Goal: Transaction & Acquisition: Purchase product/service

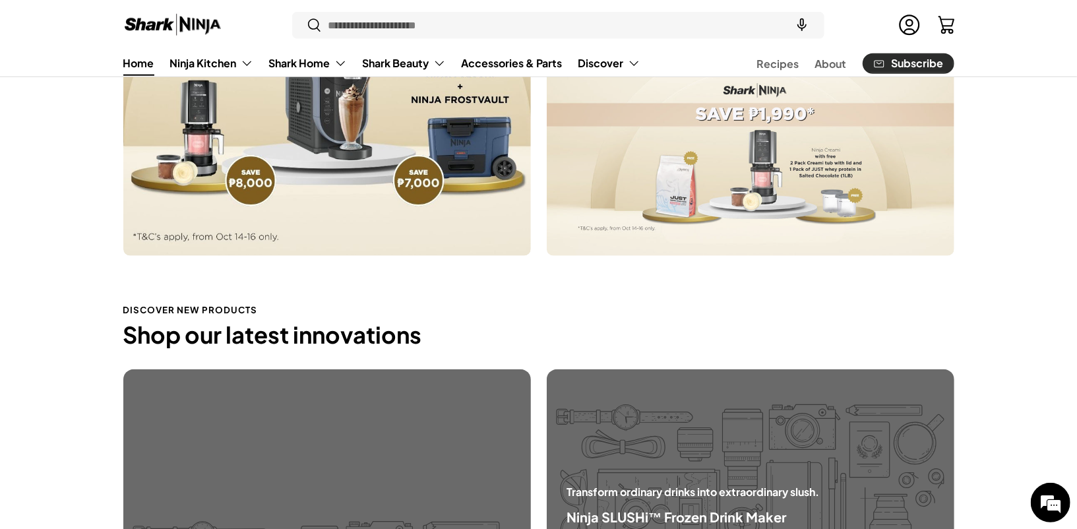
scroll to position [1202, 0]
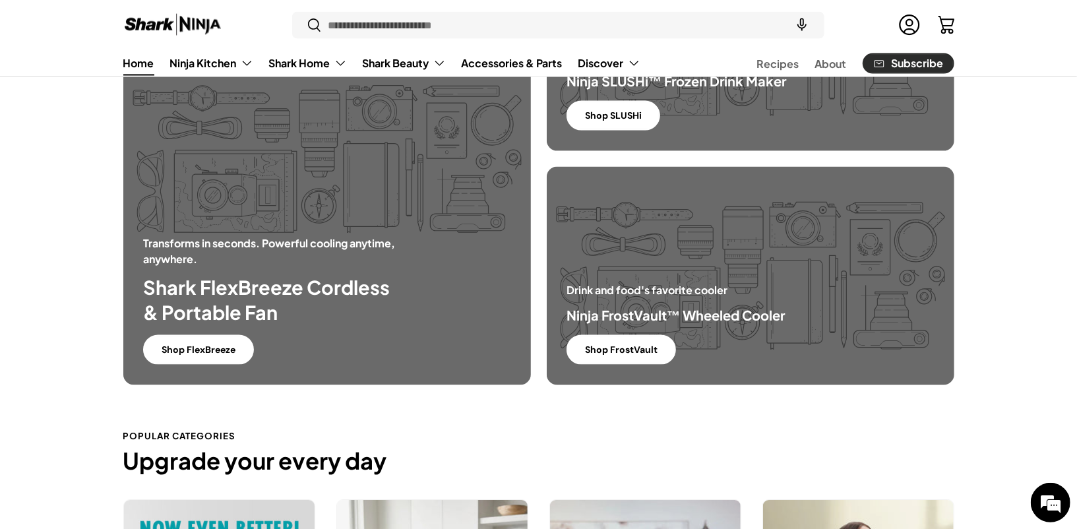
click at [292, 346] on div "Transforms in seconds. Powerful cooling anytime, anywhere. Shark FlexBreeze Cor…" at bounding box center [275, 299] width 264 height 129
click at [211, 359] on link "Shop FlexBreeze" at bounding box center [198, 350] width 111 height 30
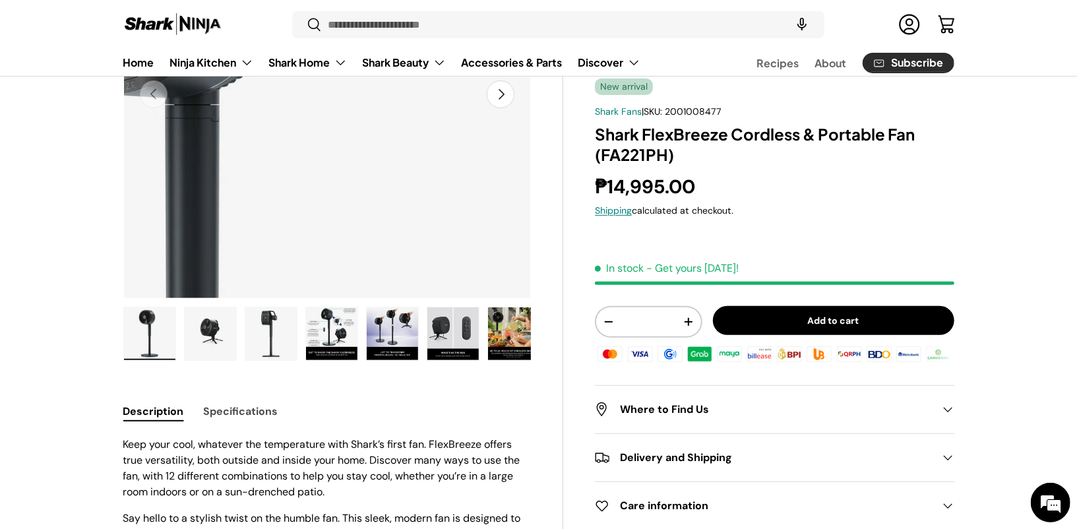
scroll to position [249, 0]
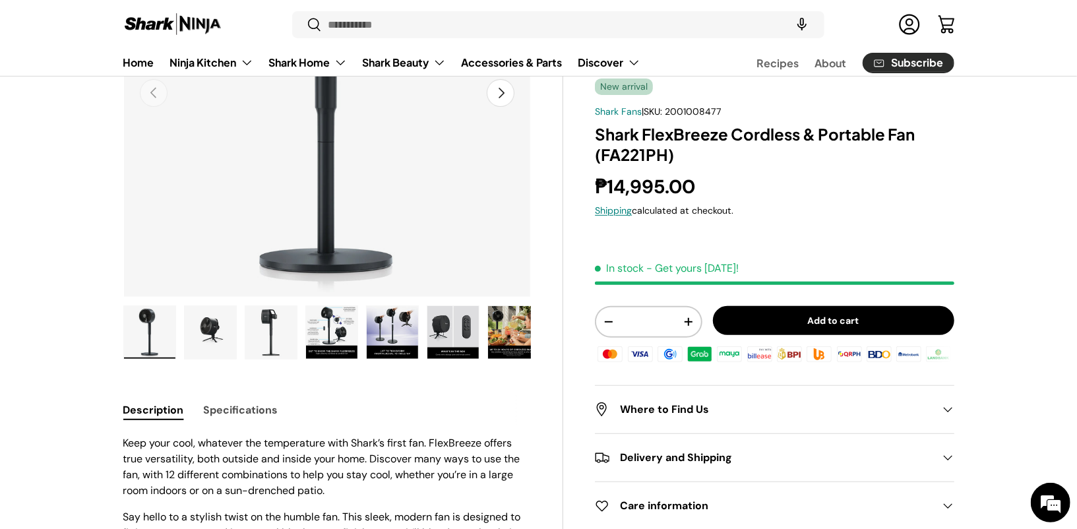
click at [218, 332] on img "Gallery Viewer" at bounding box center [210, 332] width 51 height 53
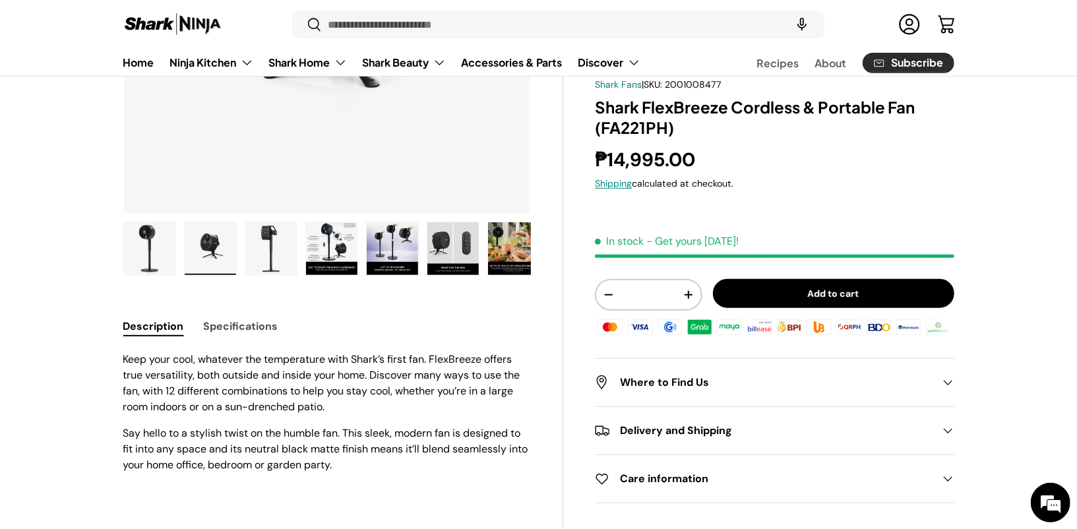
scroll to position [344, 0]
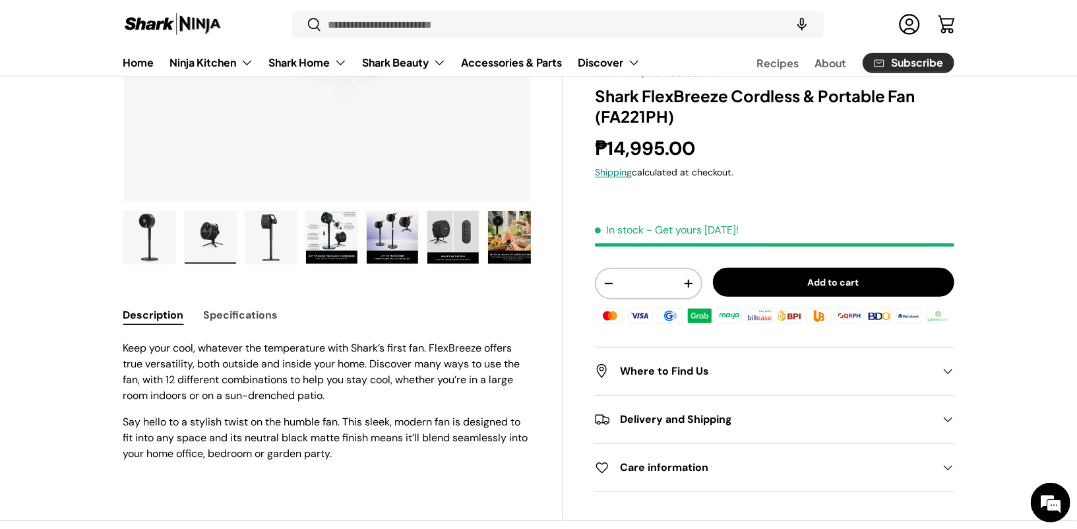
click at [388, 235] on img "Gallery Viewer" at bounding box center [392, 237] width 51 height 53
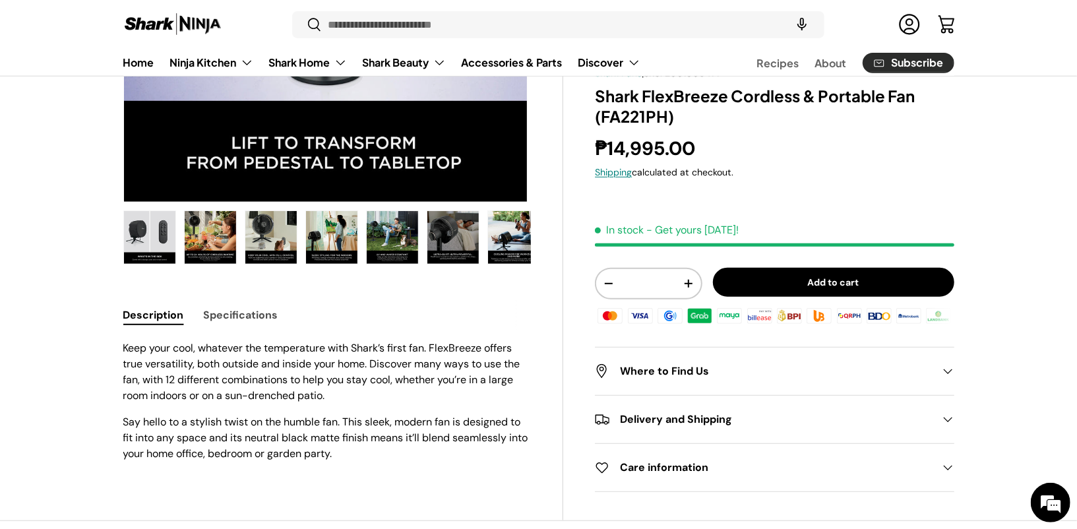
scroll to position [0, 0]
click at [273, 233] on img "Gallery Viewer" at bounding box center [270, 237] width 51 height 53
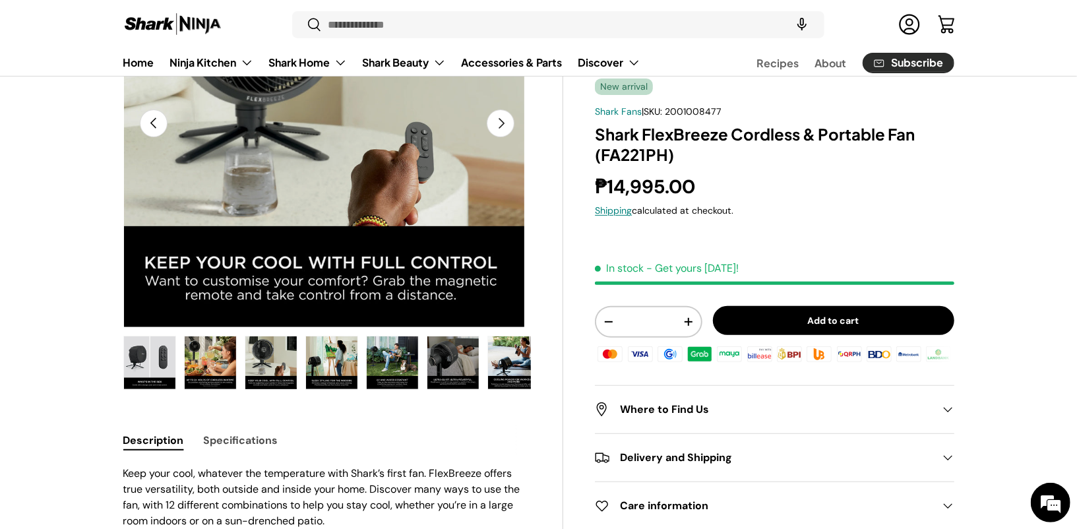
scroll to position [222, 0]
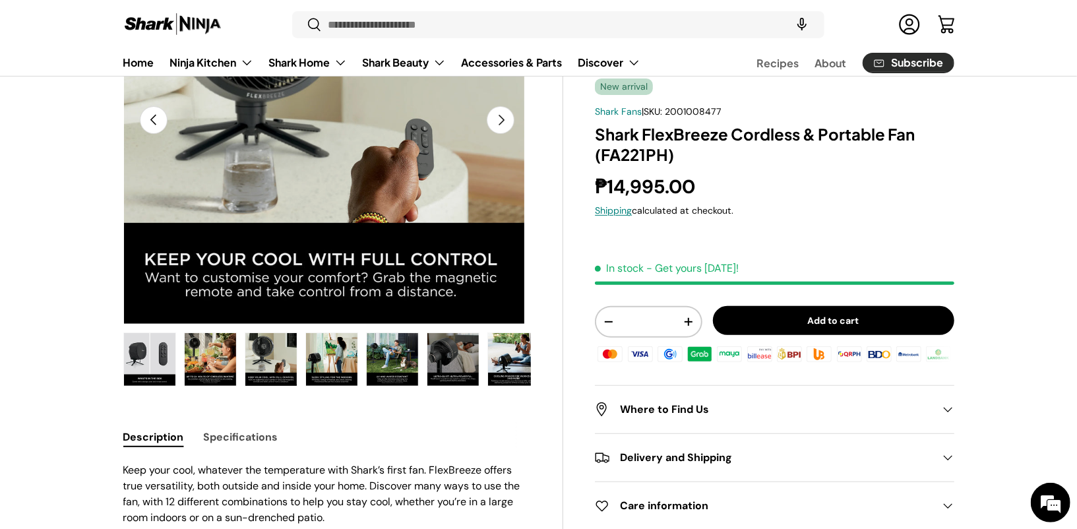
click at [200, 354] on img "Gallery Viewer" at bounding box center [210, 359] width 51 height 53
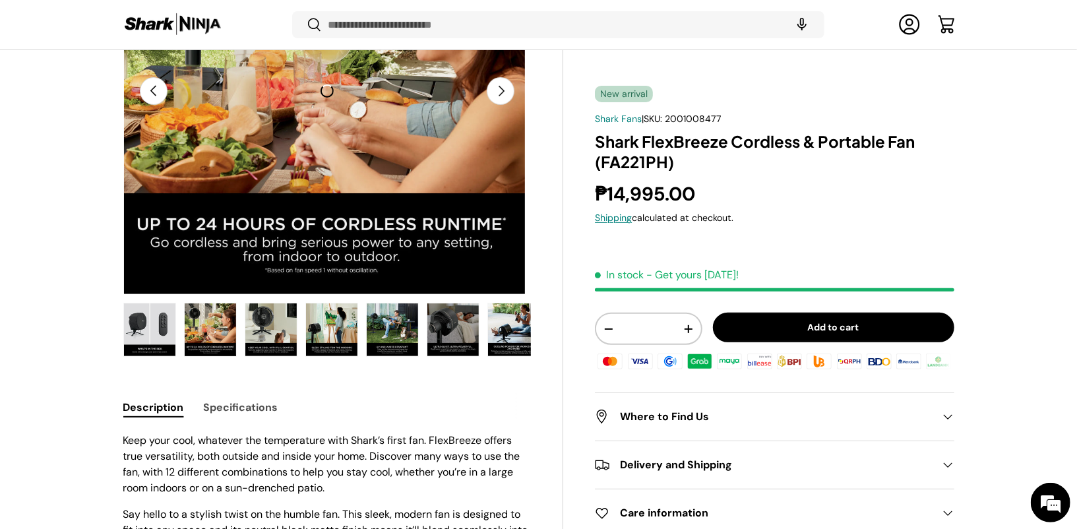
scroll to position [247, 0]
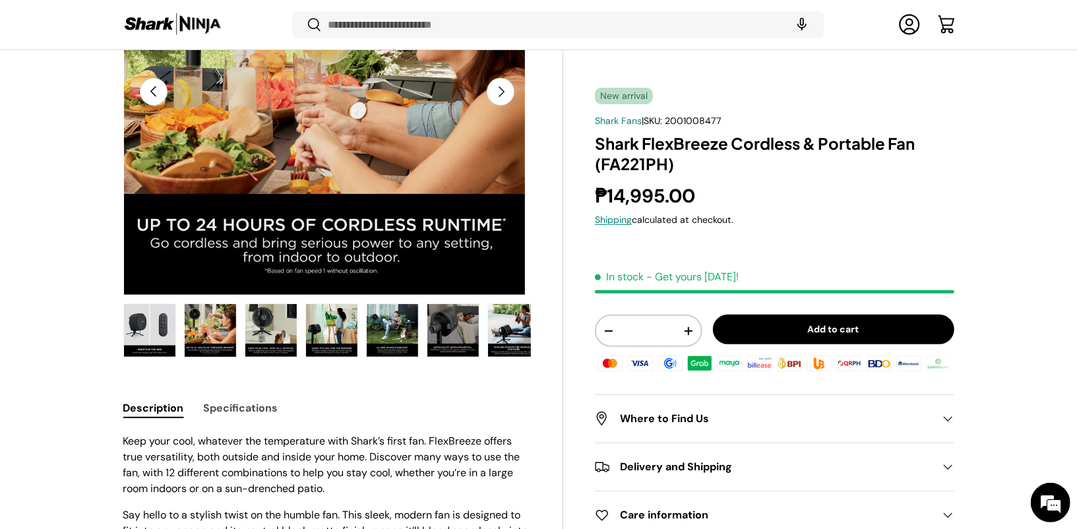
click at [154, 324] on img "Gallery Viewer" at bounding box center [149, 330] width 51 height 53
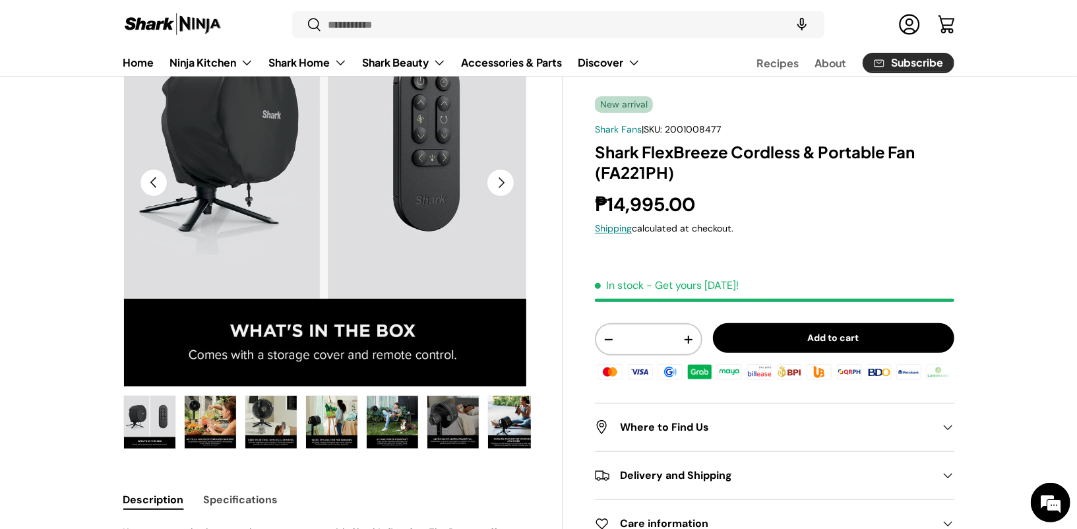
scroll to position [153, 0]
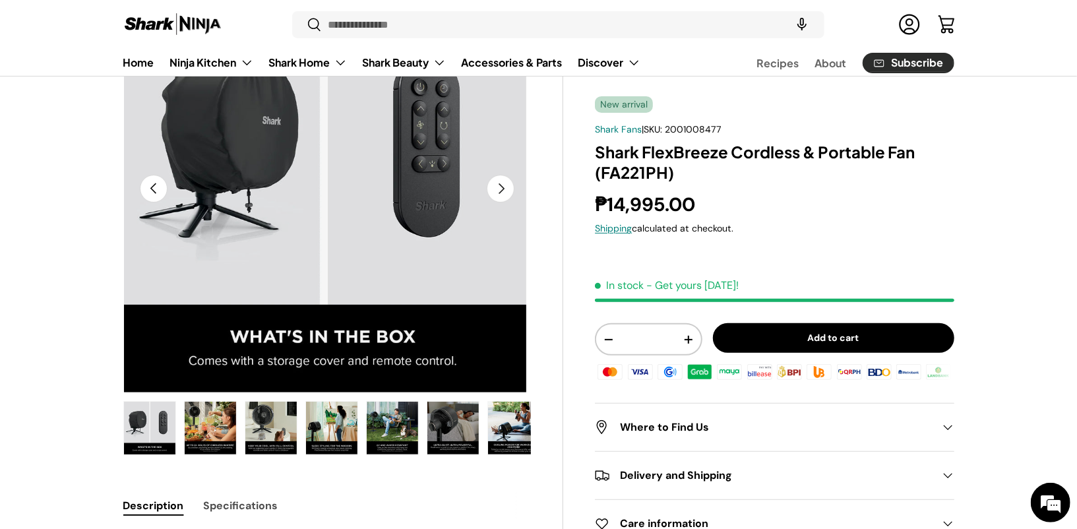
click at [153, 189] on button "Previous" at bounding box center [154, 189] width 28 height 28
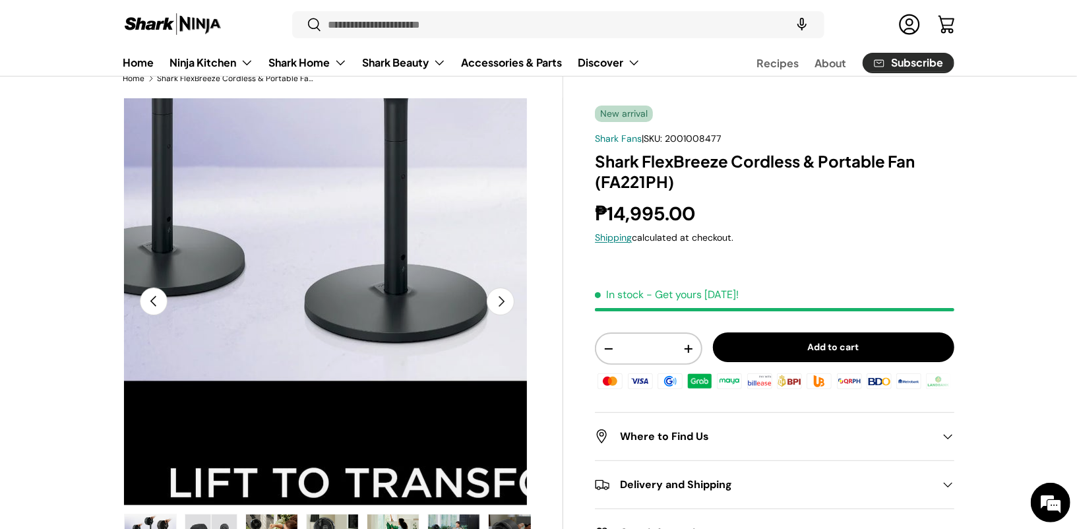
scroll to position [0, 0]
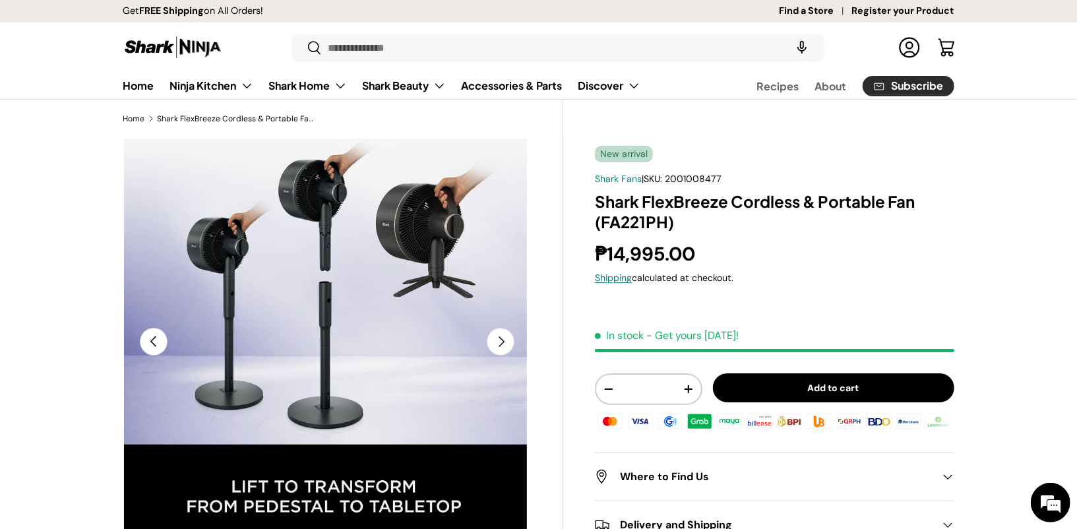
click at [160, 338] on button "Previous" at bounding box center [154, 342] width 28 height 28
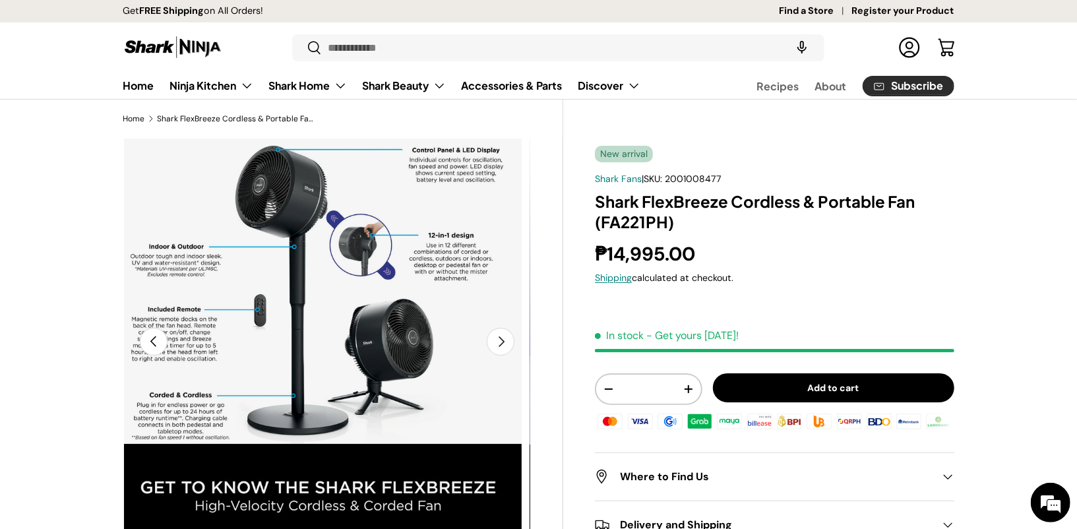
scroll to position [0, 1247]
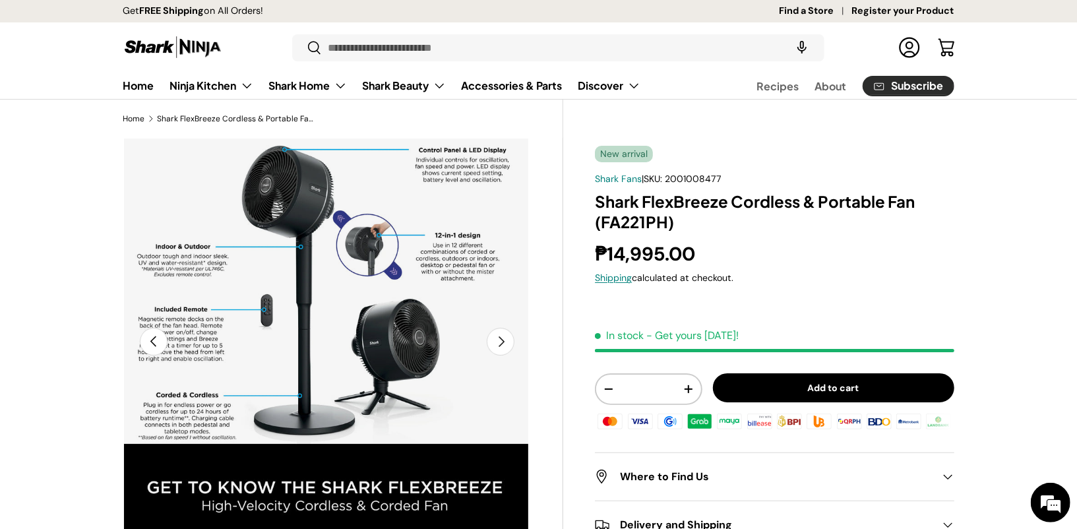
click at [161, 339] on button "Previous" at bounding box center [154, 342] width 28 height 28
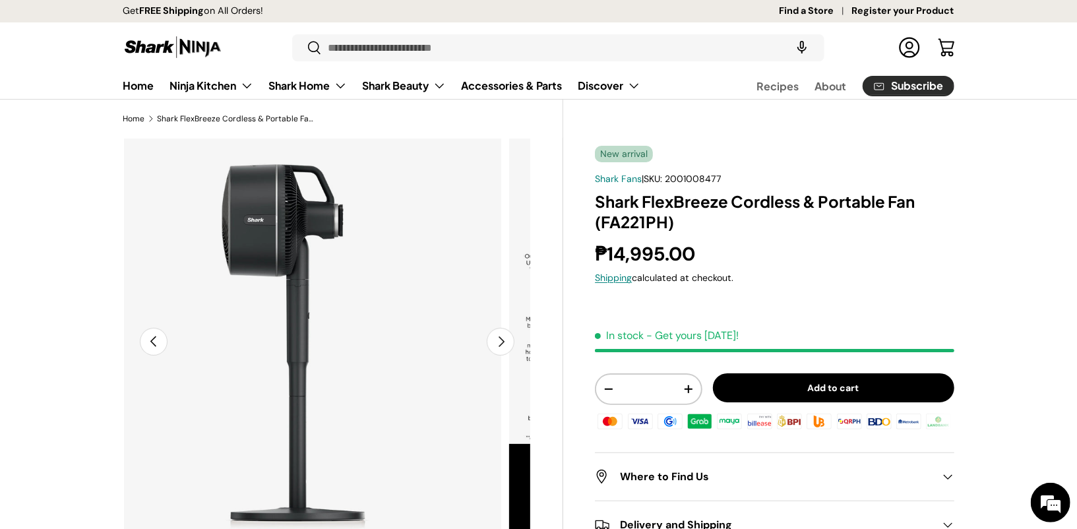
scroll to position [0, 831]
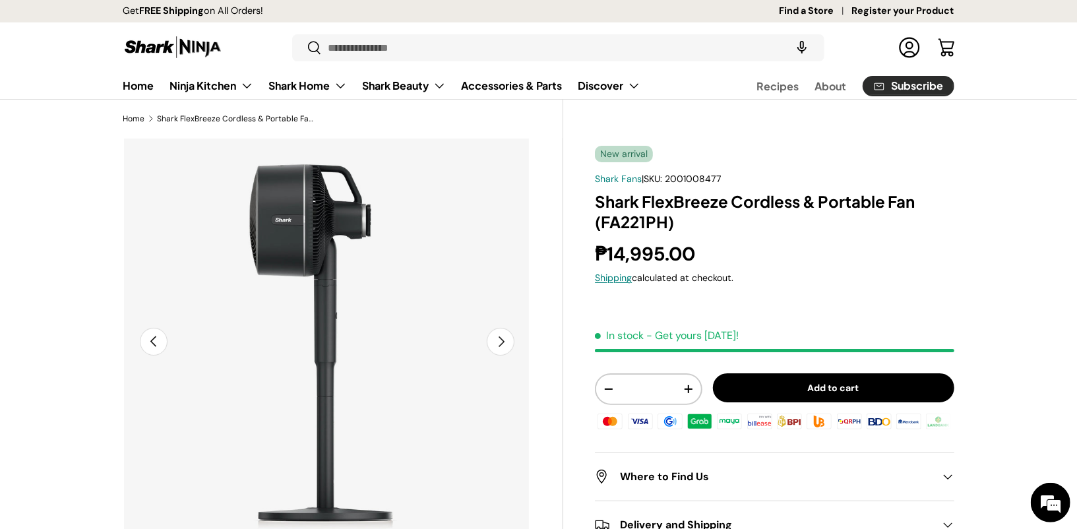
click at [161, 338] on button "Previous" at bounding box center [154, 342] width 28 height 28
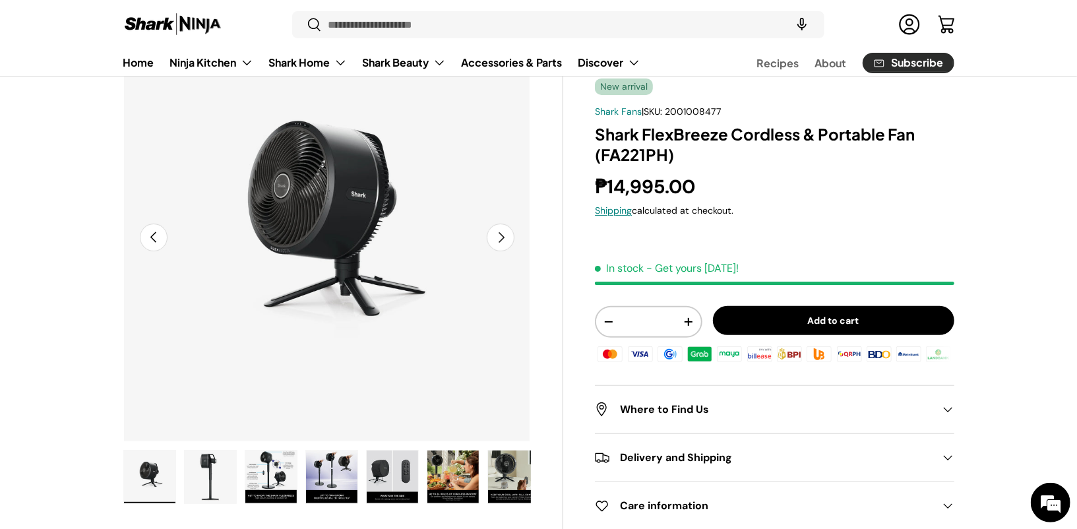
scroll to position [107, 0]
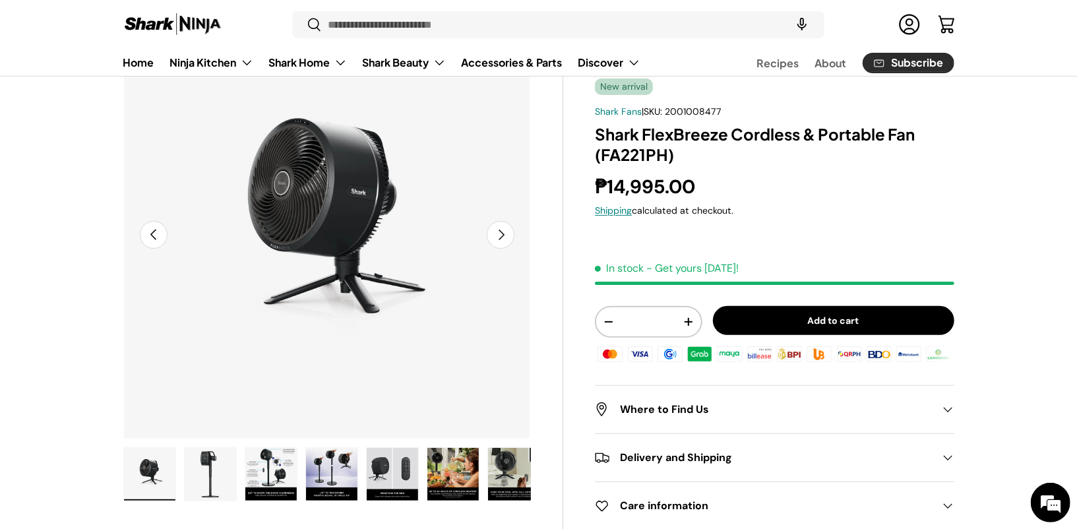
click at [502, 233] on button "Next" at bounding box center [501, 235] width 28 height 28
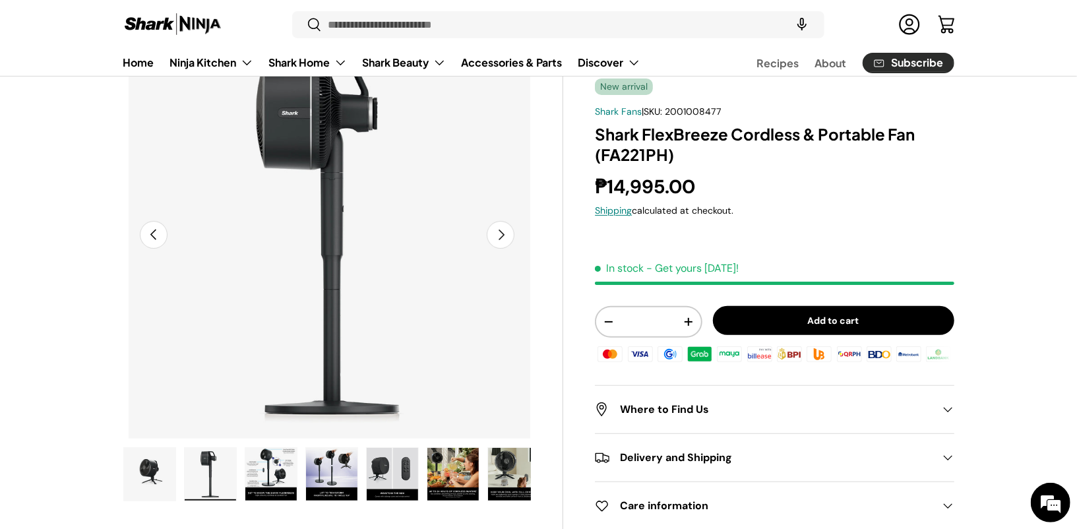
click at [502, 234] on button "Next" at bounding box center [501, 235] width 28 height 28
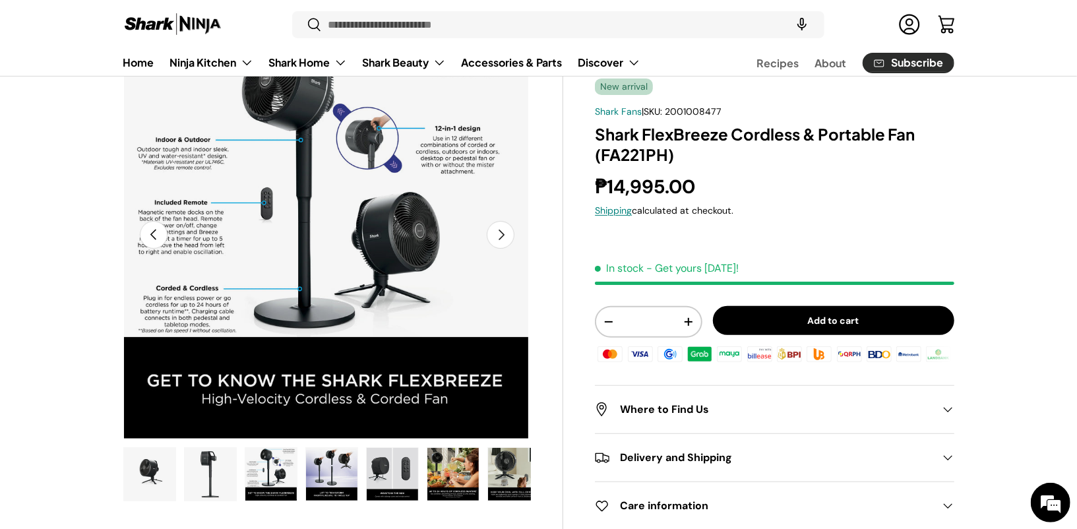
click at [502, 234] on button "Next" at bounding box center [501, 235] width 28 height 28
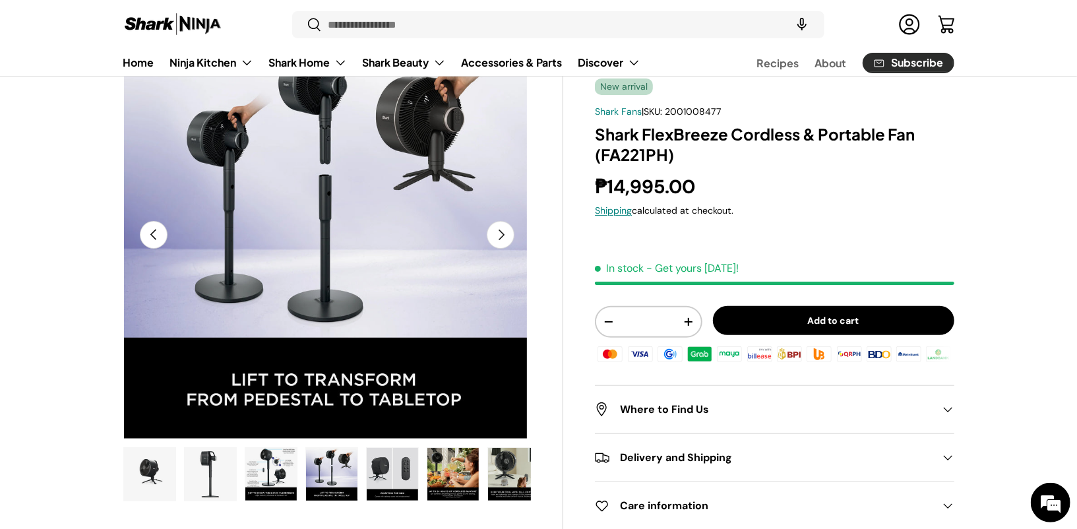
scroll to position [0, 1662]
click at [152, 236] on button "Previous" at bounding box center [154, 235] width 28 height 28
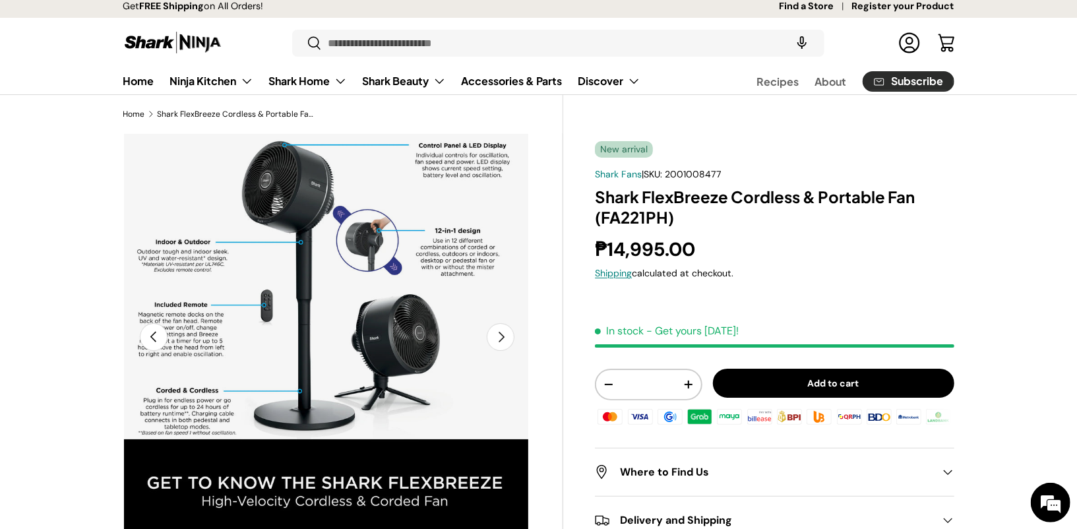
scroll to position [1, 0]
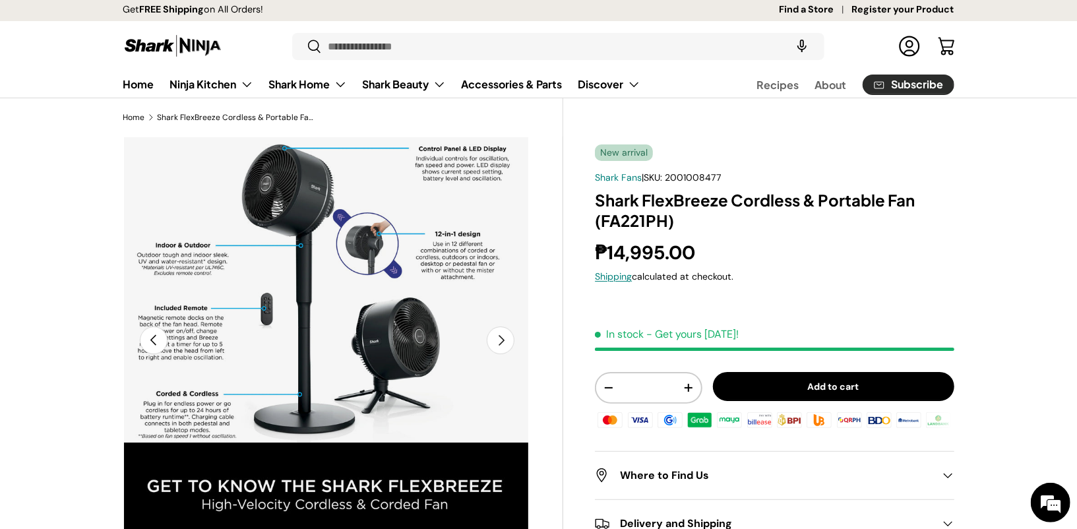
click at [505, 338] on button "Next" at bounding box center [501, 340] width 28 height 28
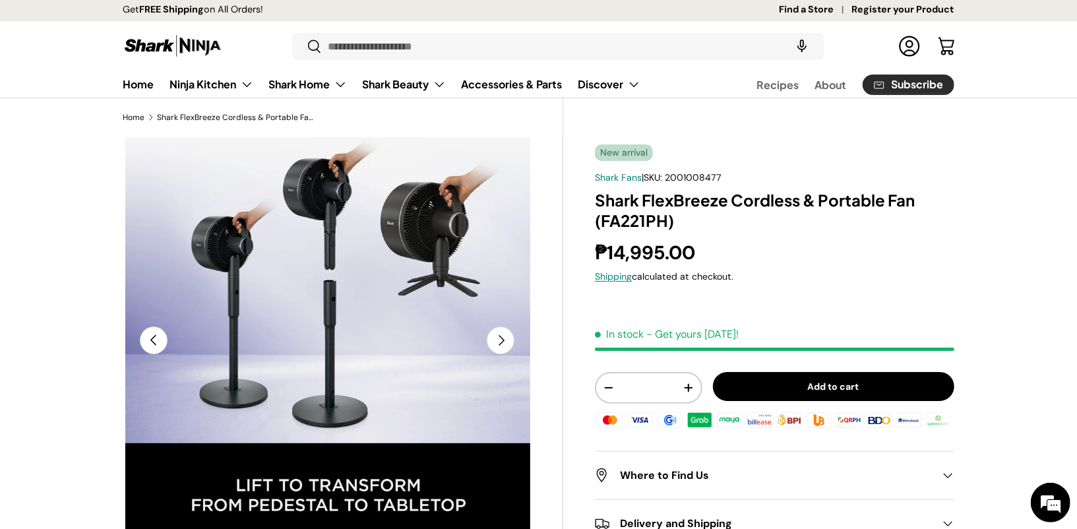
scroll to position [0, 1662]
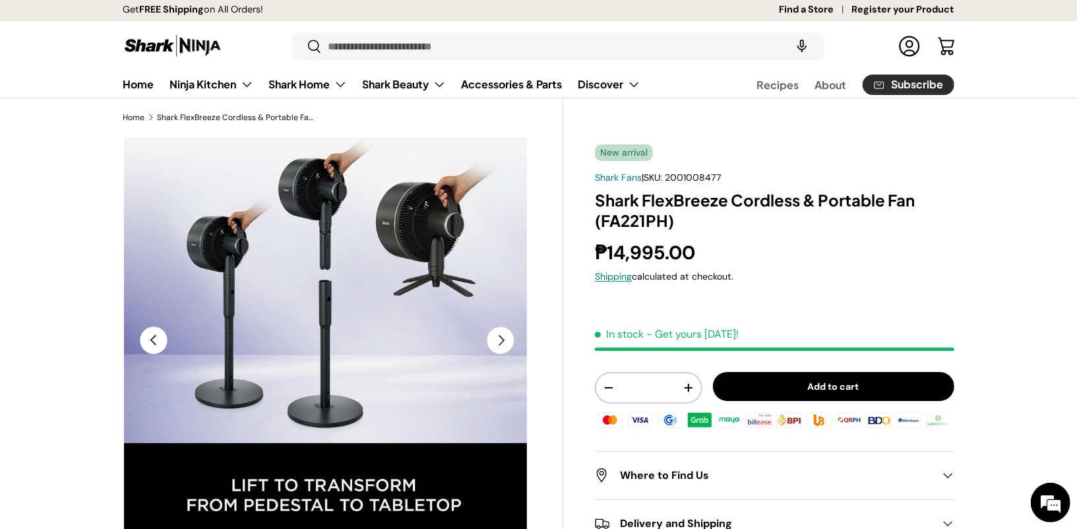
click at [504, 338] on button "Next" at bounding box center [501, 340] width 28 height 28
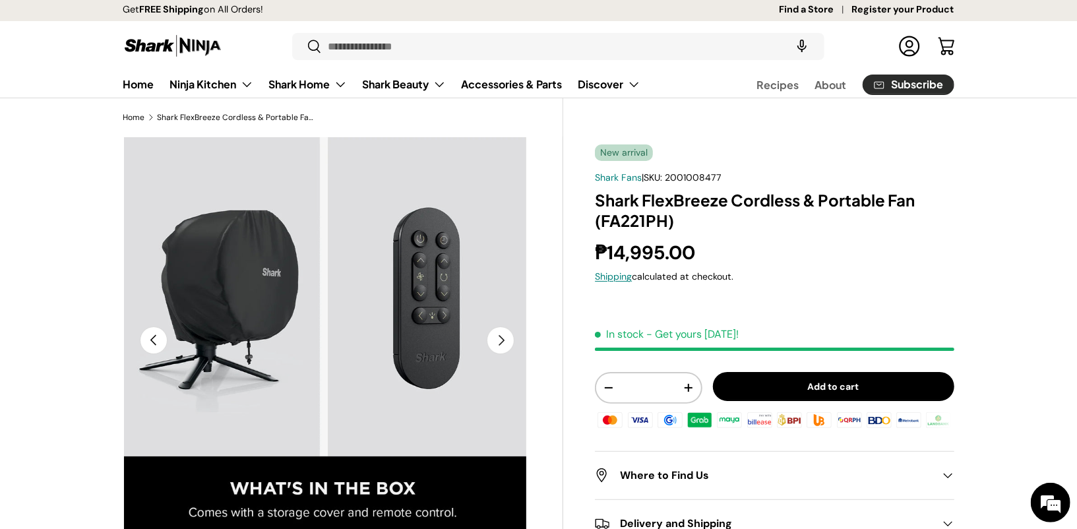
click at [504, 338] on button "Next" at bounding box center [501, 340] width 28 height 28
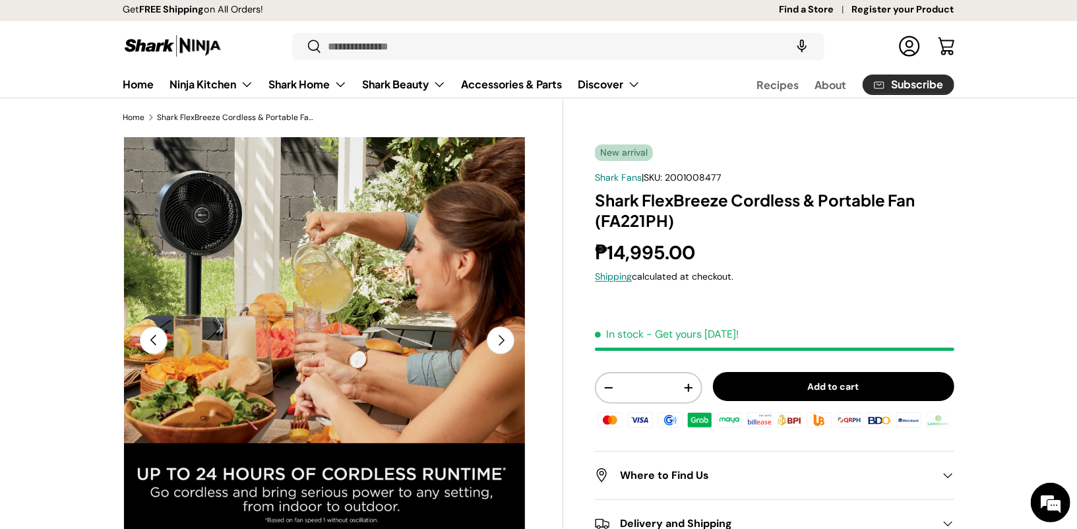
click at [504, 338] on button "Next" at bounding box center [501, 340] width 28 height 28
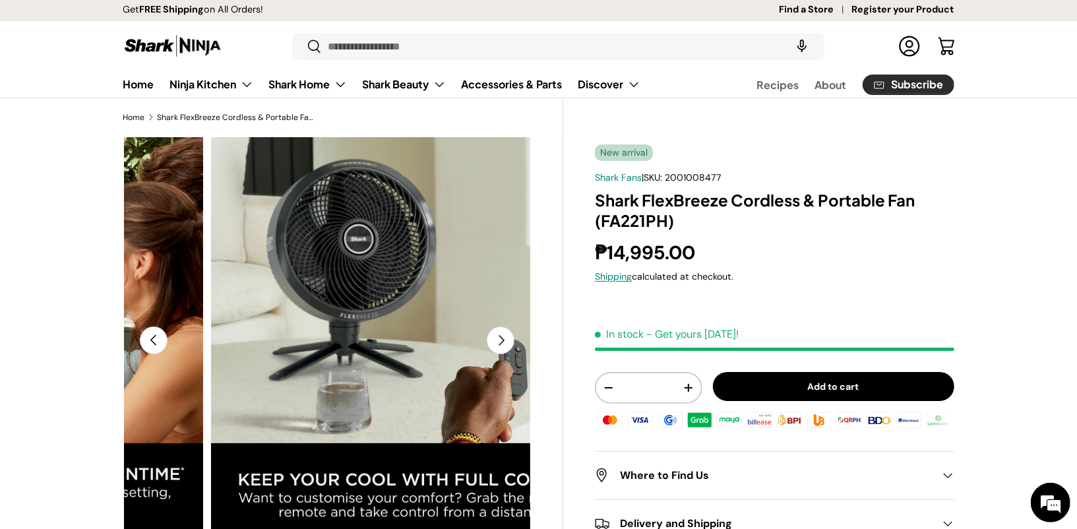
scroll to position [0, 0]
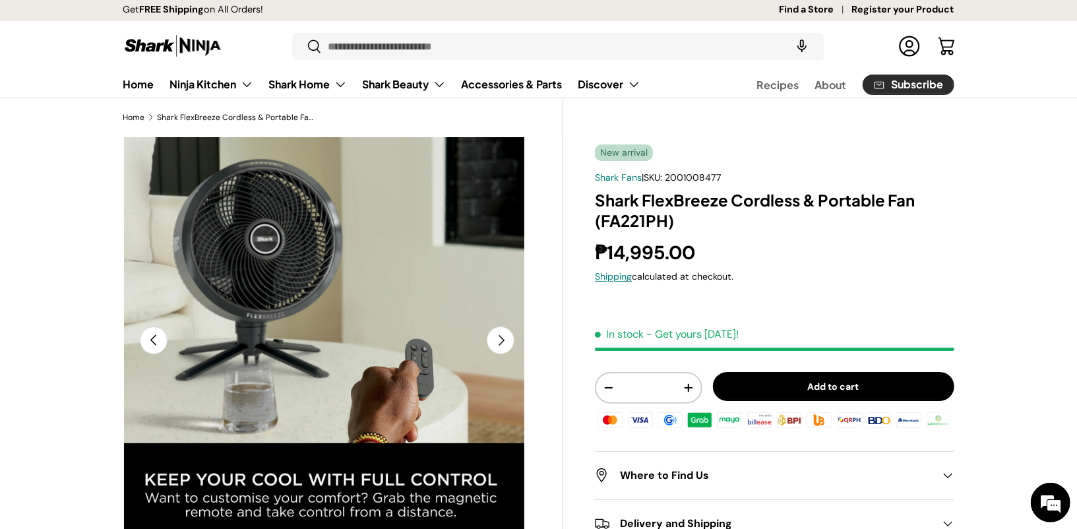
click at [504, 338] on button "Next" at bounding box center [501, 340] width 28 height 28
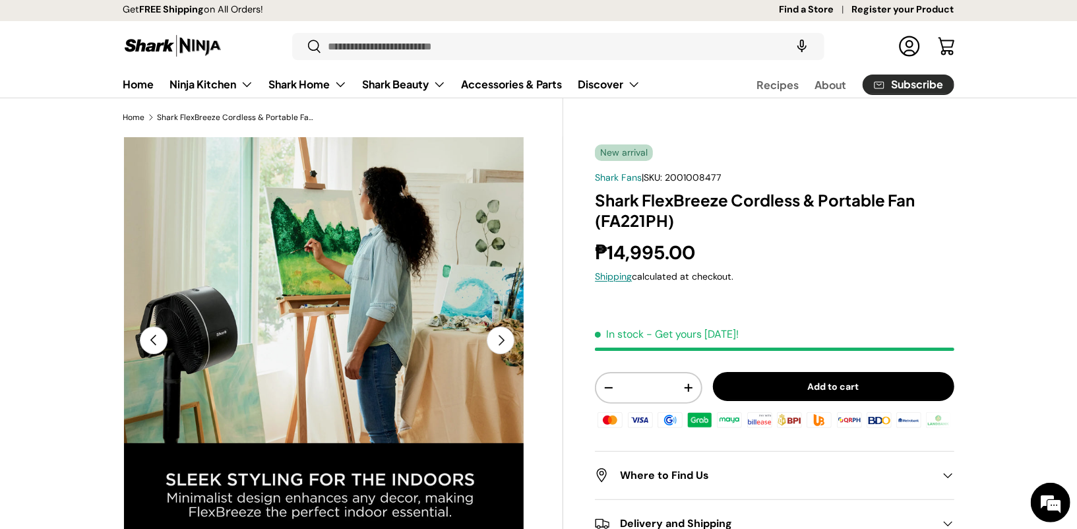
click at [504, 338] on button "Next" at bounding box center [501, 340] width 28 height 28
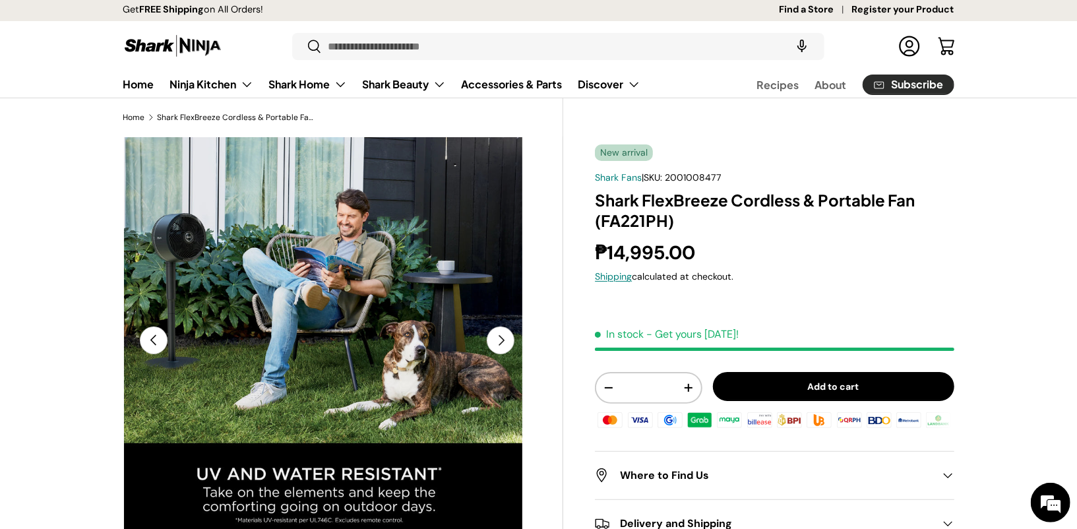
click at [504, 342] on button "Next" at bounding box center [501, 340] width 28 height 28
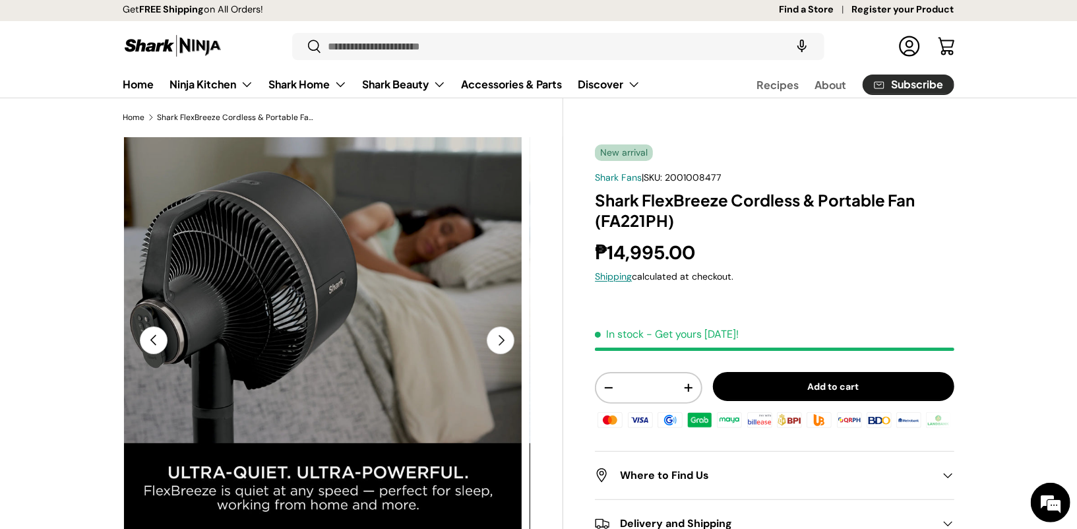
click at [503, 342] on button "Next" at bounding box center [501, 340] width 28 height 28
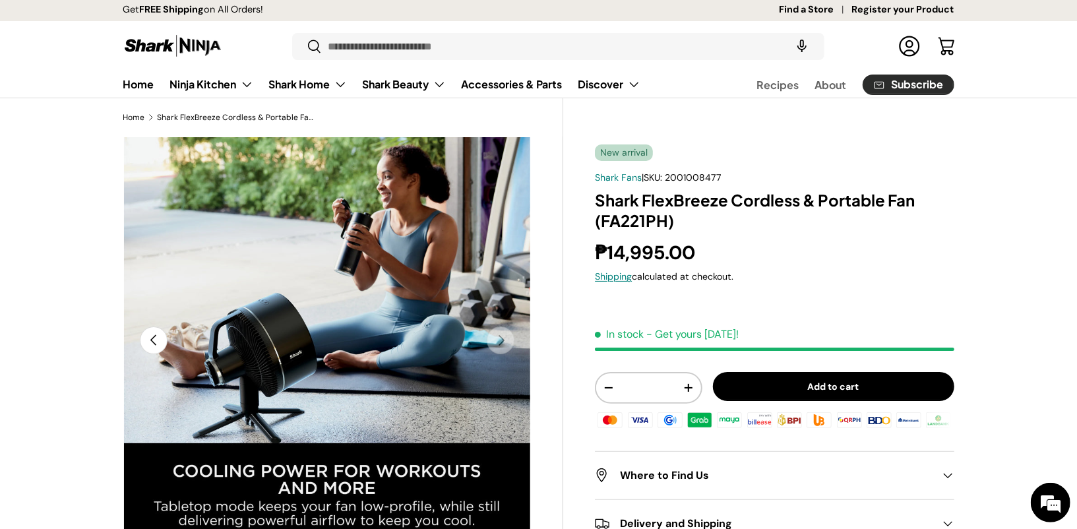
click at [154, 344] on button "Previous" at bounding box center [154, 340] width 28 height 28
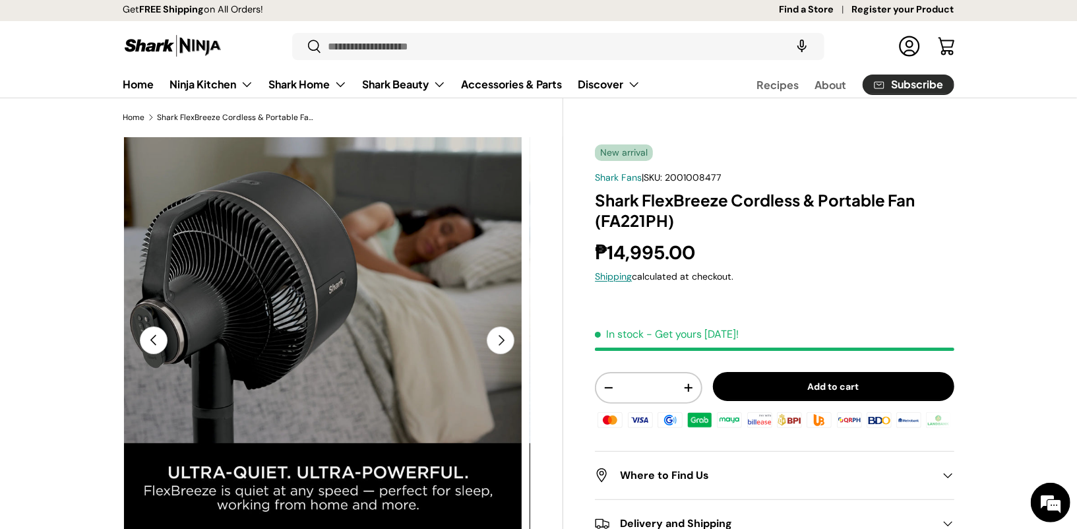
click at [154, 344] on button "Previous" at bounding box center [154, 340] width 28 height 28
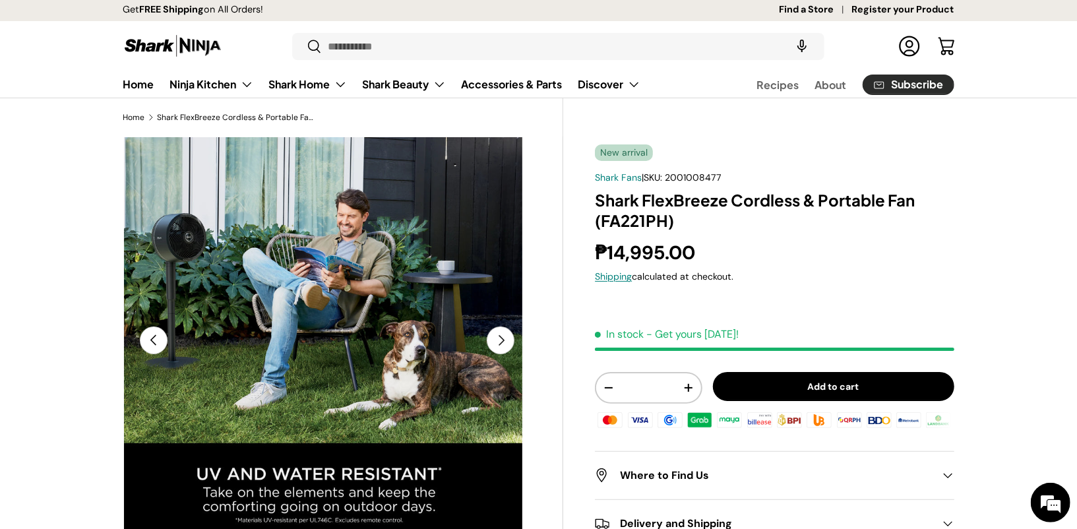
click at [154, 343] on button "Previous" at bounding box center [154, 340] width 28 height 28
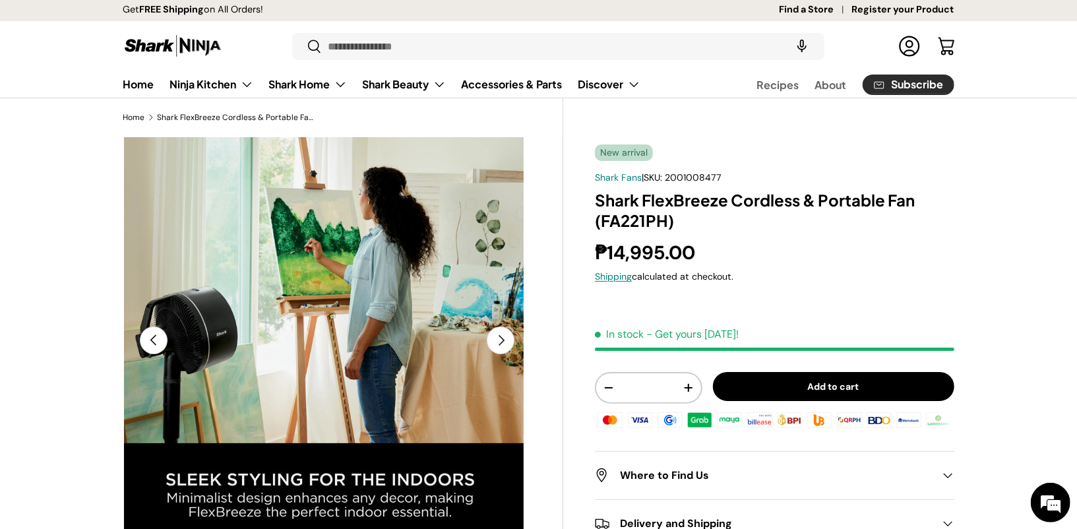
click at [154, 342] on button "Previous" at bounding box center [154, 340] width 28 height 28
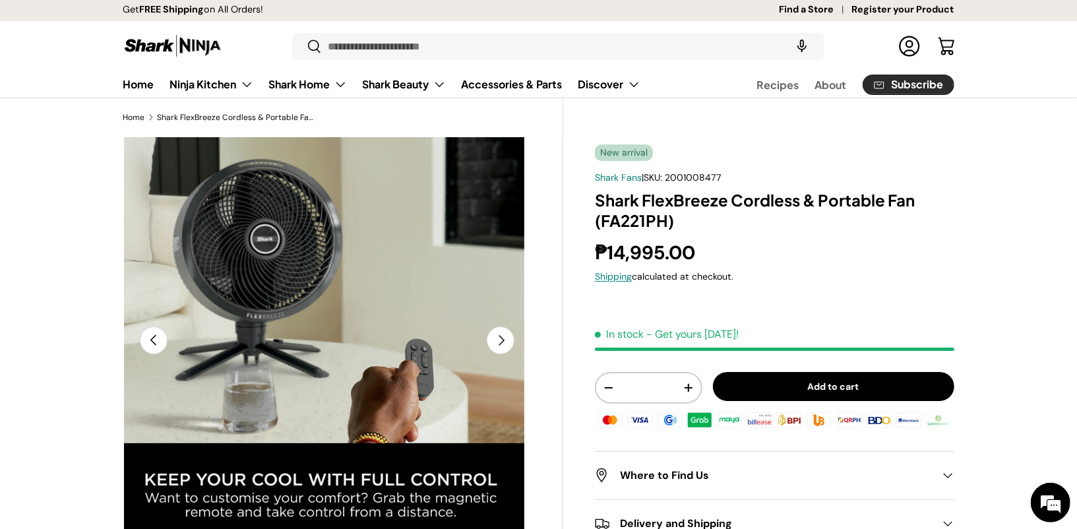
click at [154, 341] on button "Previous" at bounding box center [154, 340] width 28 height 28
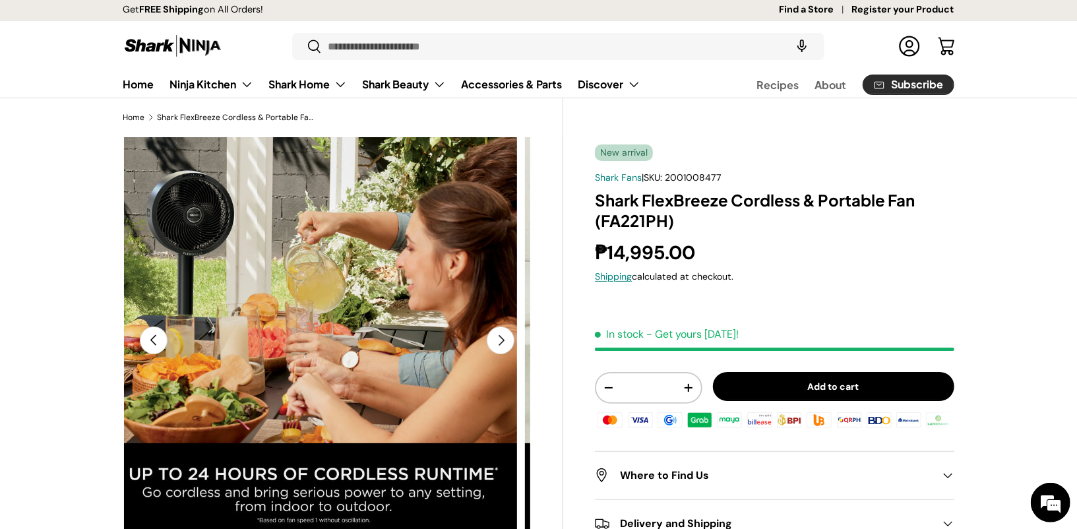
scroll to position [0, 2494]
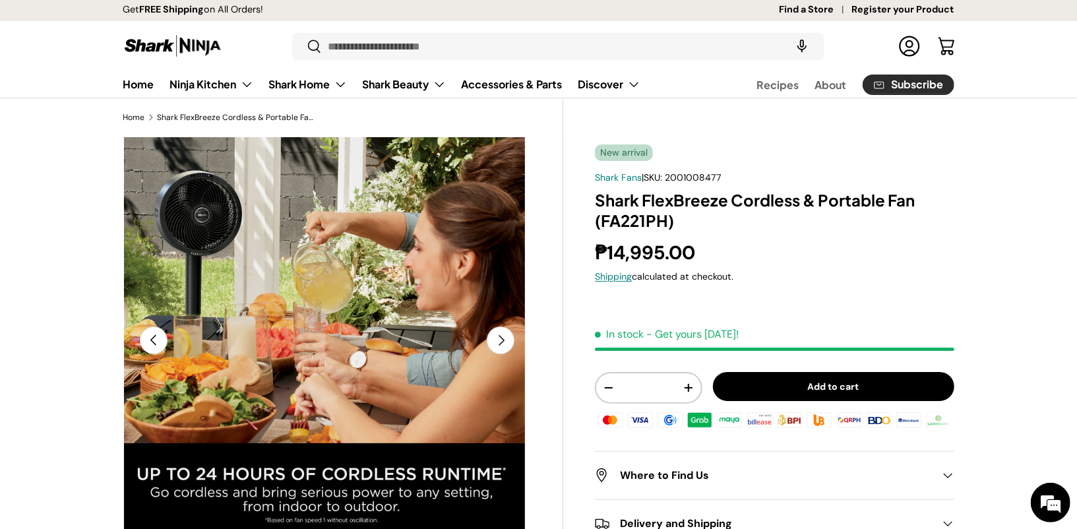
click at [503, 338] on button "Next" at bounding box center [501, 340] width 28 height 28
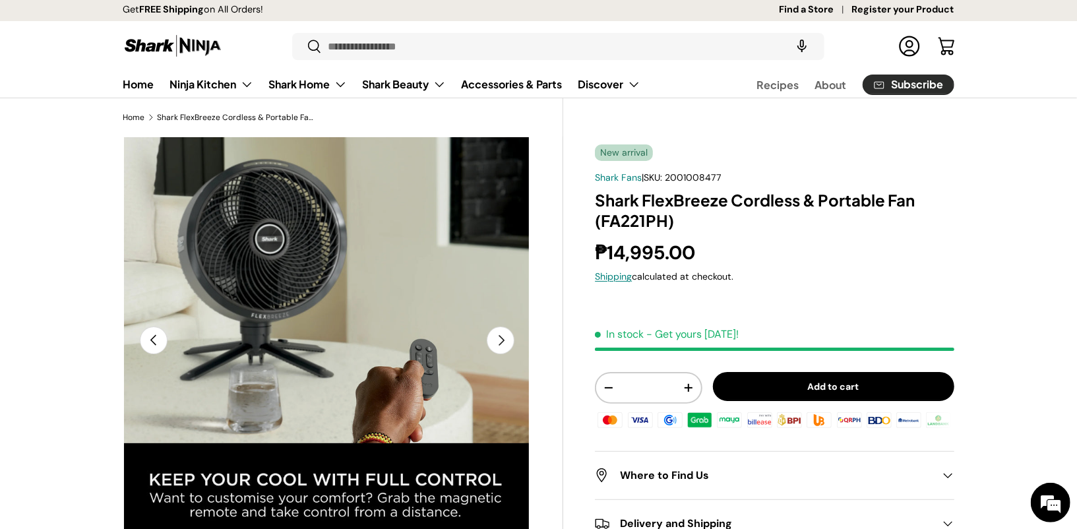
scroll to position [0, 2909]
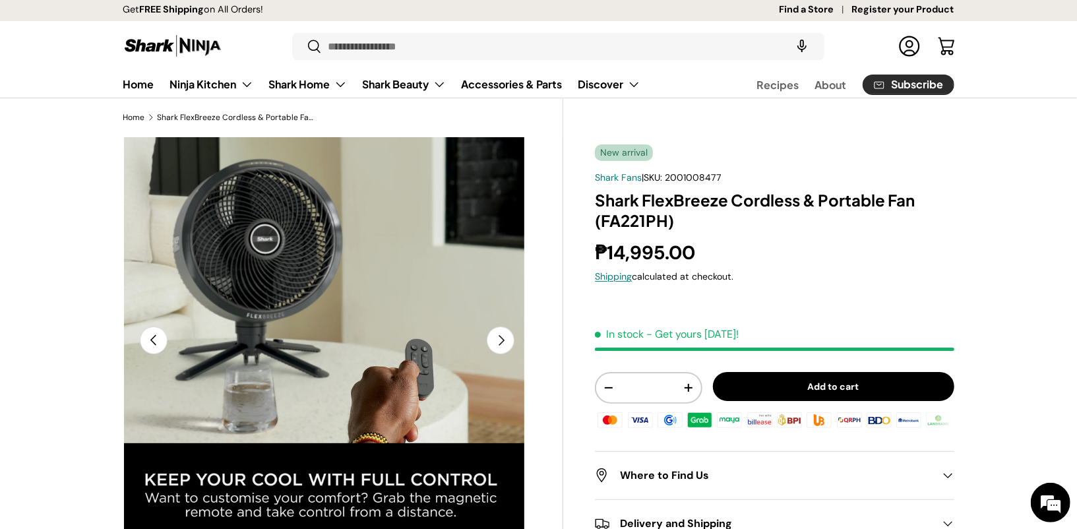
click at [156, 342] on button "Previous" at bounding box center [154, 340] width 28 height 28
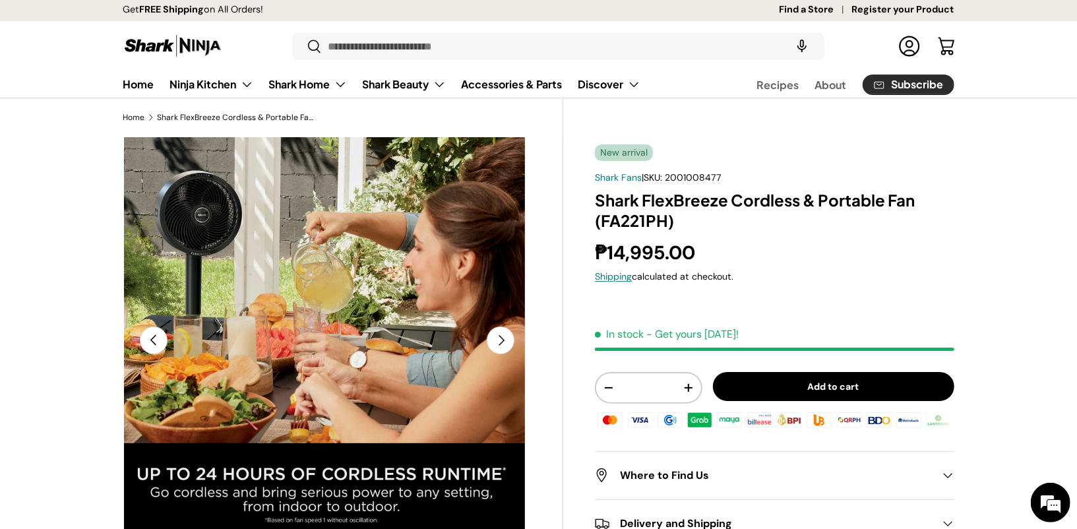
click at [156, 342] on button "Previous" at bounding box center [154, 340] width 28 height 28
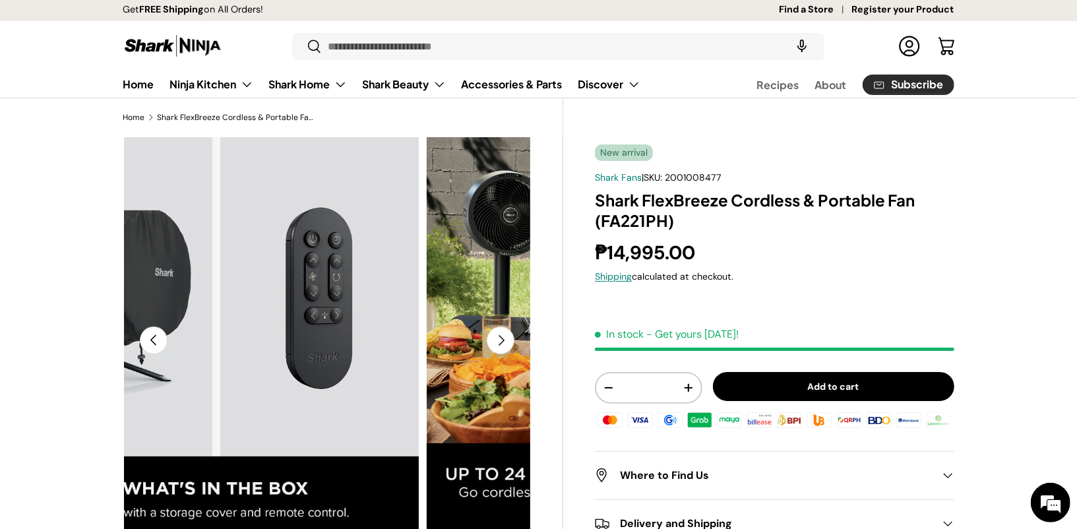
scroll to position [0, 303]
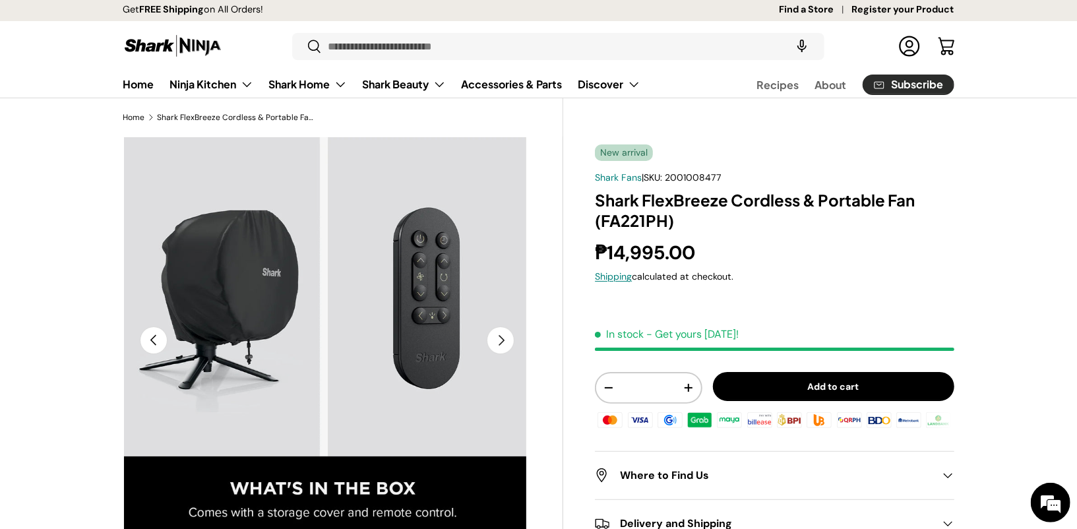
click at [156, 342] on button "Previous" at bounding box center [154, 340] width 28 height 28
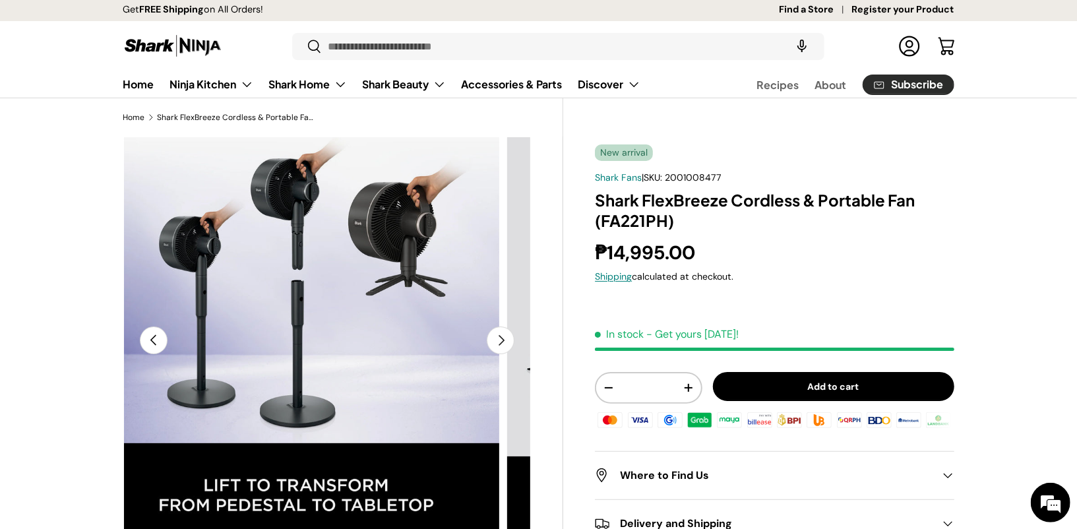
scroll to position [0, 242]
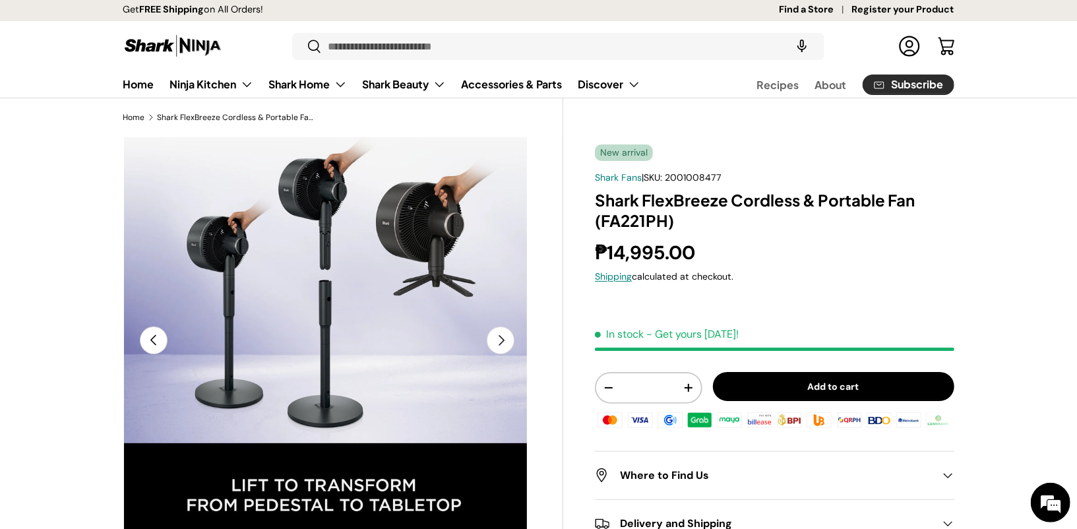
click at [156, 342] on button "Previous" at bounding box center [154, 340] width 28 height 28
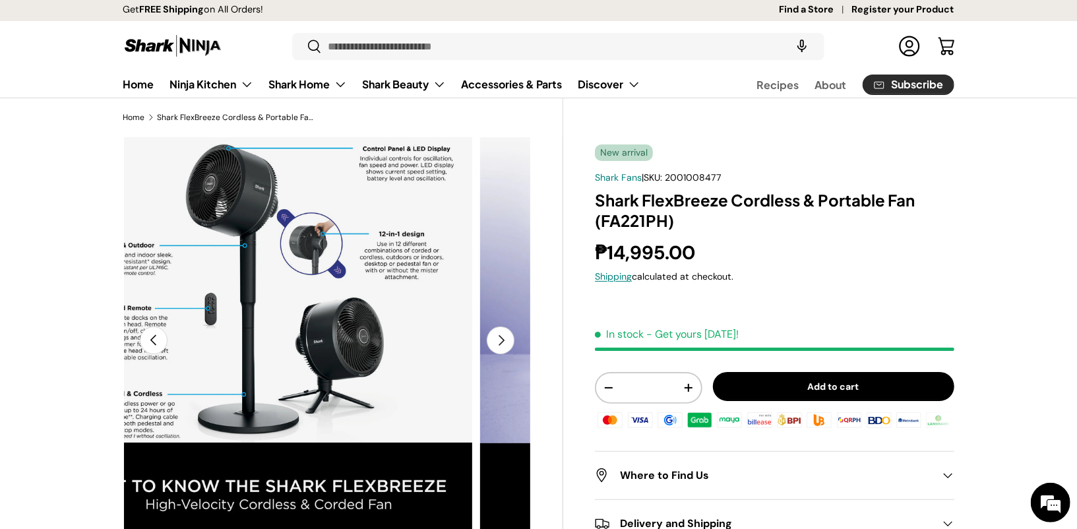
scroll to position [0, 182]
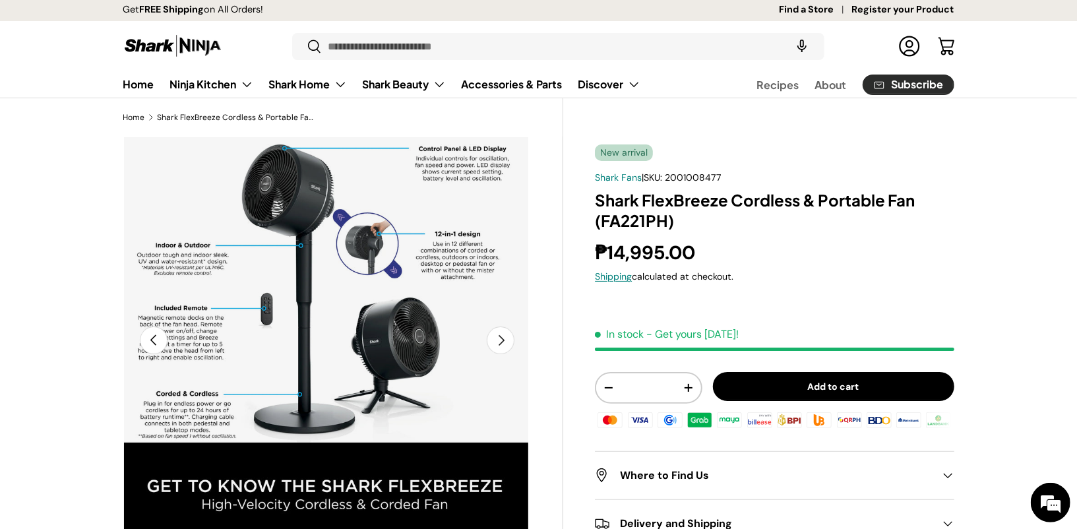
click at [156, 342] on button "Previous" at bounding box center [154, 340] width 28 height 28
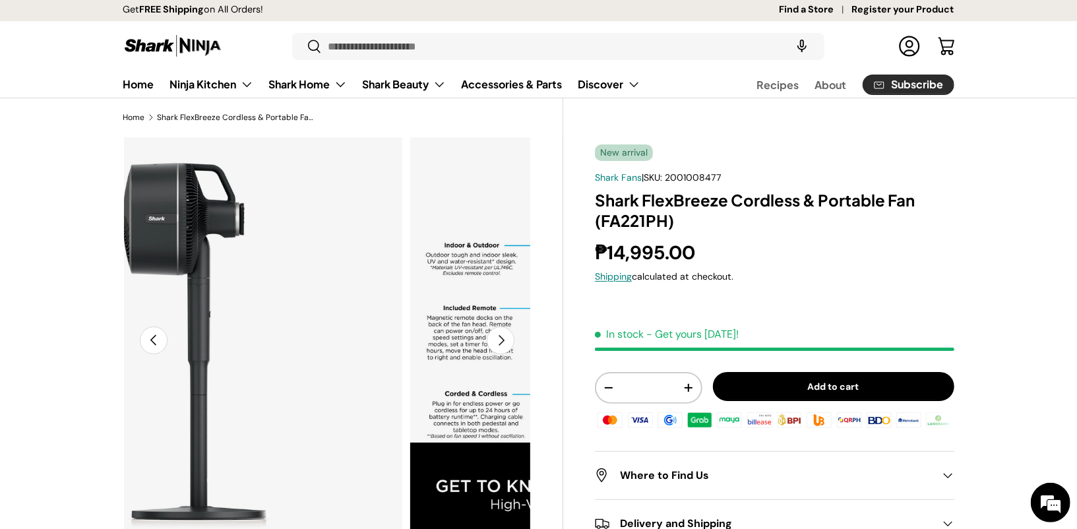
scroll to position [0, 121]
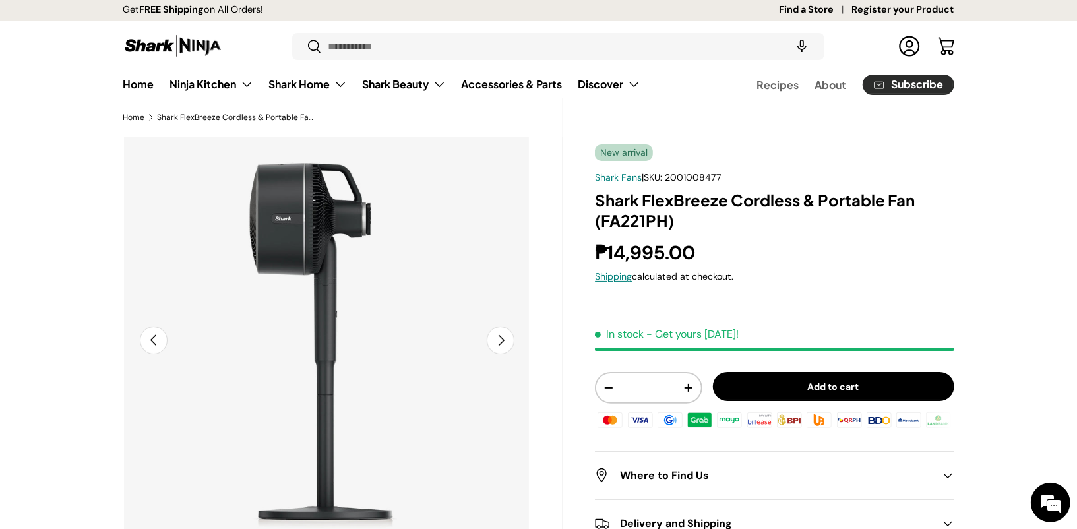
click at [156, 341] on button "Previous" at bounding box center [154, 340] width 28 height 28
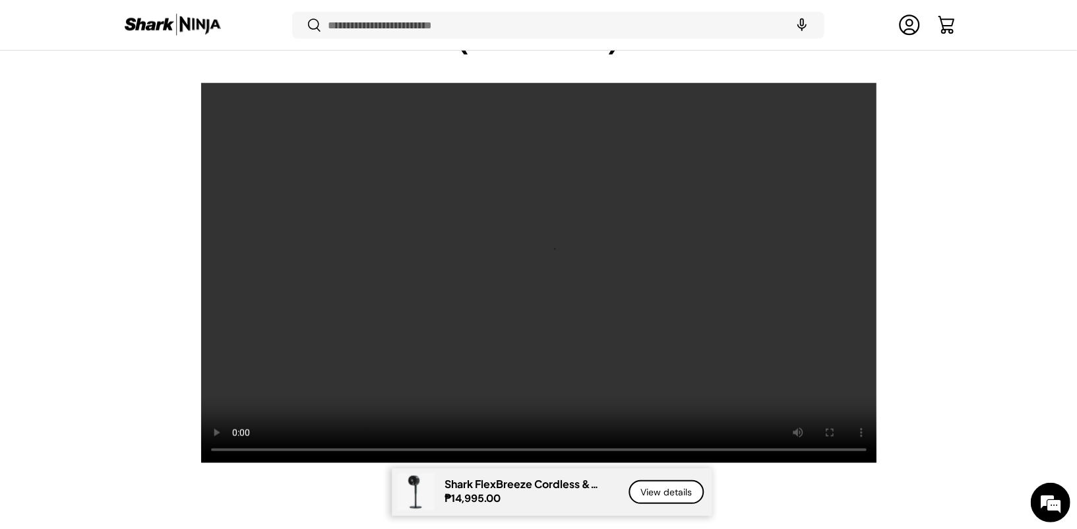
scroll to position [957, 0]
